Goal: Information Seeking & Learning: Learn about a topic

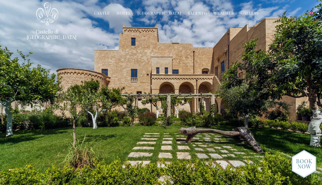
click at [247, 13] on link "Gallery" at bounding box center [250, 13] width 18 height 6
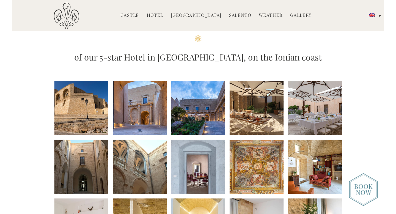
scroll to position [42, 0]
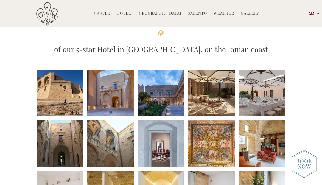
click at [176, 103] on li at bounding box center [161, 93] width 47 height 47
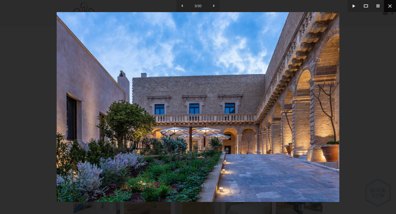
click at [322, 8] on button at bounding box center [390, 6] width 12 height 12
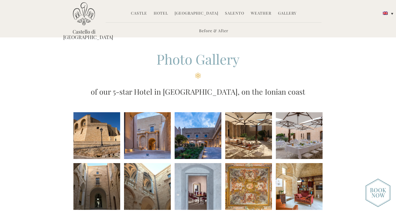
click at [122, 64] on h2 "Photo Gallery" at bounding box center [197, 64] width 269 height 29
click at [322, 28] on header "Castello di Ugento MENU Castle History Frescoes Museum Garden Family Timeline o…" at bounding box center [198, 18] width 396 height 37
click at [225, 16] on li "Salento Salento Top 10 Must-See The Beaches of Salento Newsletters" at bounding box center [234, 14] width 25 height 12
click at [229, 14] on link "Salento" at bounding box center [234, 13] width 19 height 6
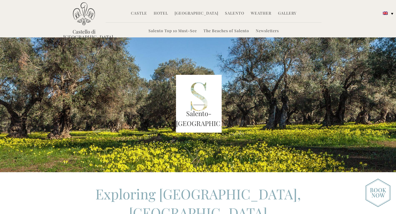
click at [147, 13] on link "Castle" at bounding box center [139, 13] width 16 height 6
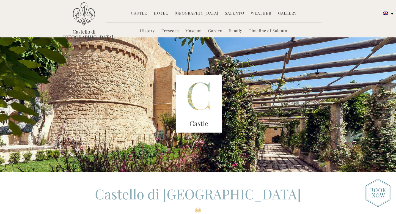
click at [196, 30] on link "Museum" at bounding box center [193, 31] width 16 height 6
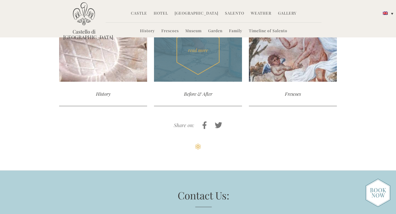
scroll to position [573, 0]
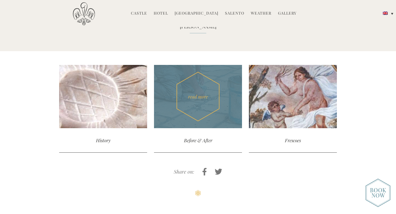
click at [202, 69] on div "read more" at bounding box center [198, 96] width 88 height 63
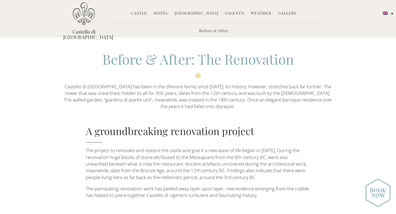
click at [147, 12] on link "Castle" at bounding box center [139, 13] width 16 height 6
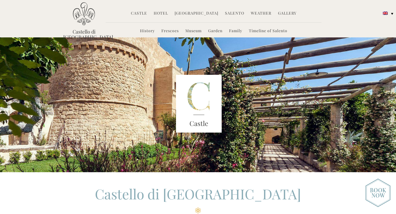
click at [198, 32] on link "Museum" at bounding box center [193, 31] width 16 height 6
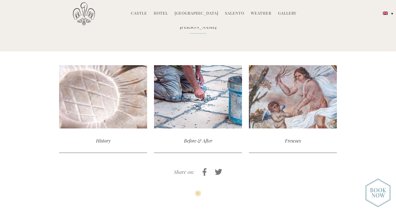
scroll to position [573, 0]
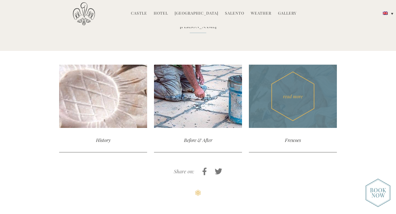
click at [279, 96] on div "read more" at bounding box center [293, 96] width 88 height 63
